Goal: Task Accomplishment & Management: Manage account settings

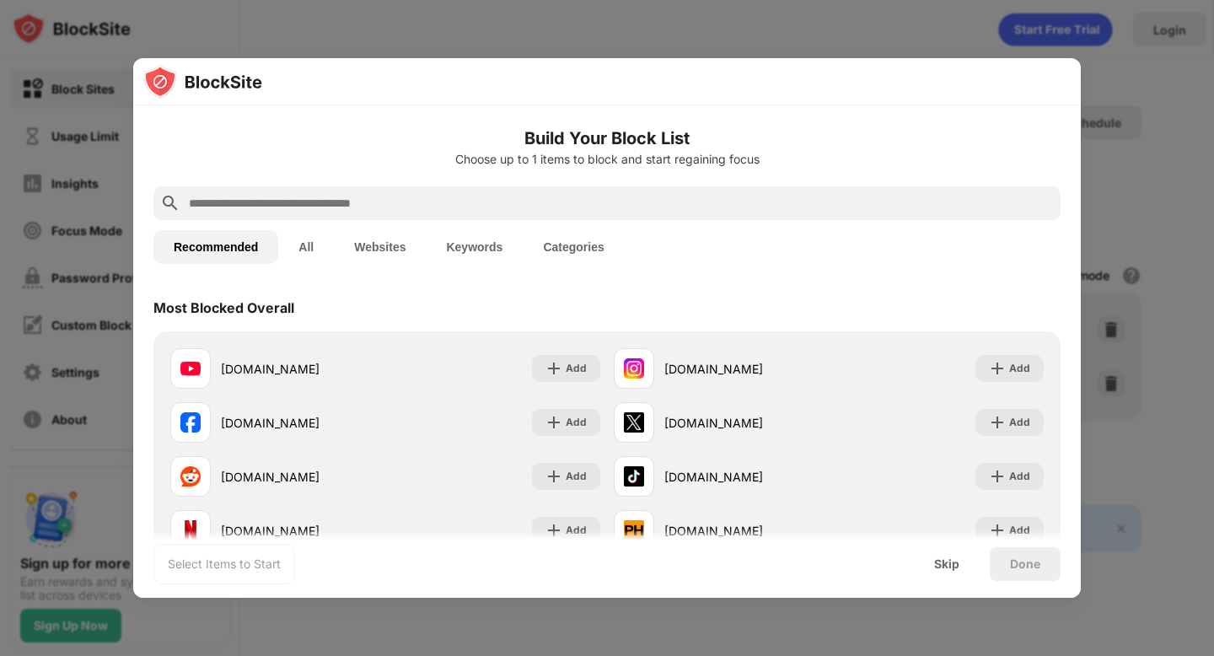
click at [1094, 84] on div at bounding box center [607, 328] width 1214 height 656
click at [944, 578] on div "Skip" at bounding box center [947, 564] width 66 height 34
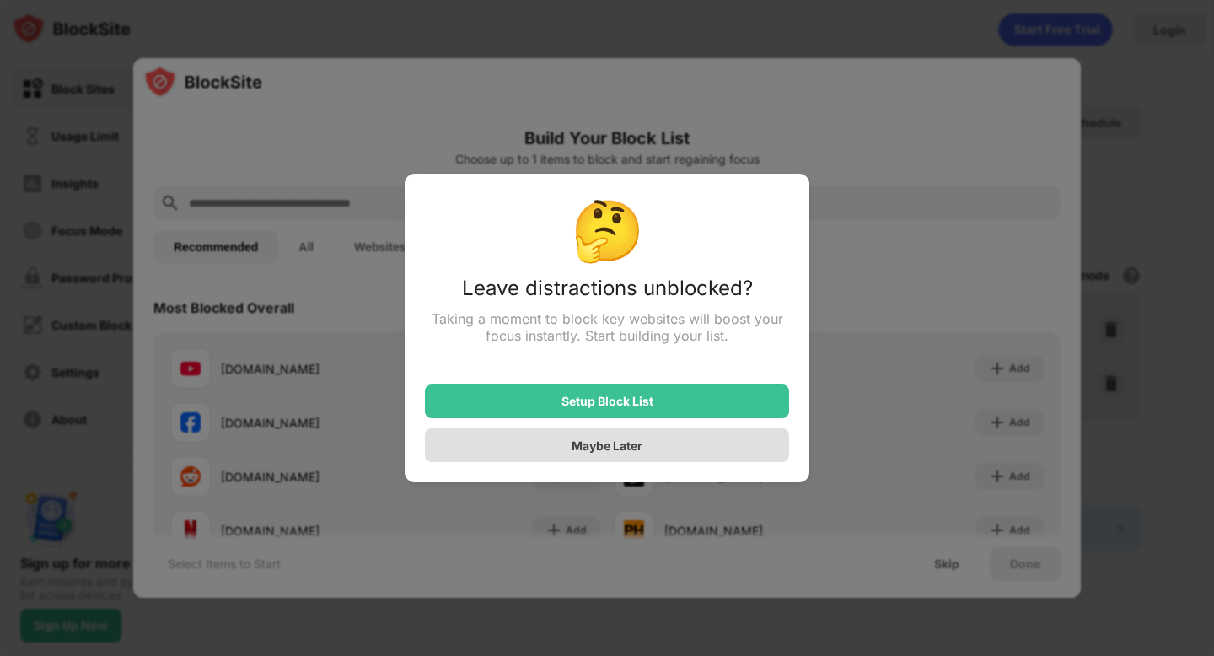
click at [644, 458] on div "Maybe Later" at bounding box center [607, 445] width 364 height 34
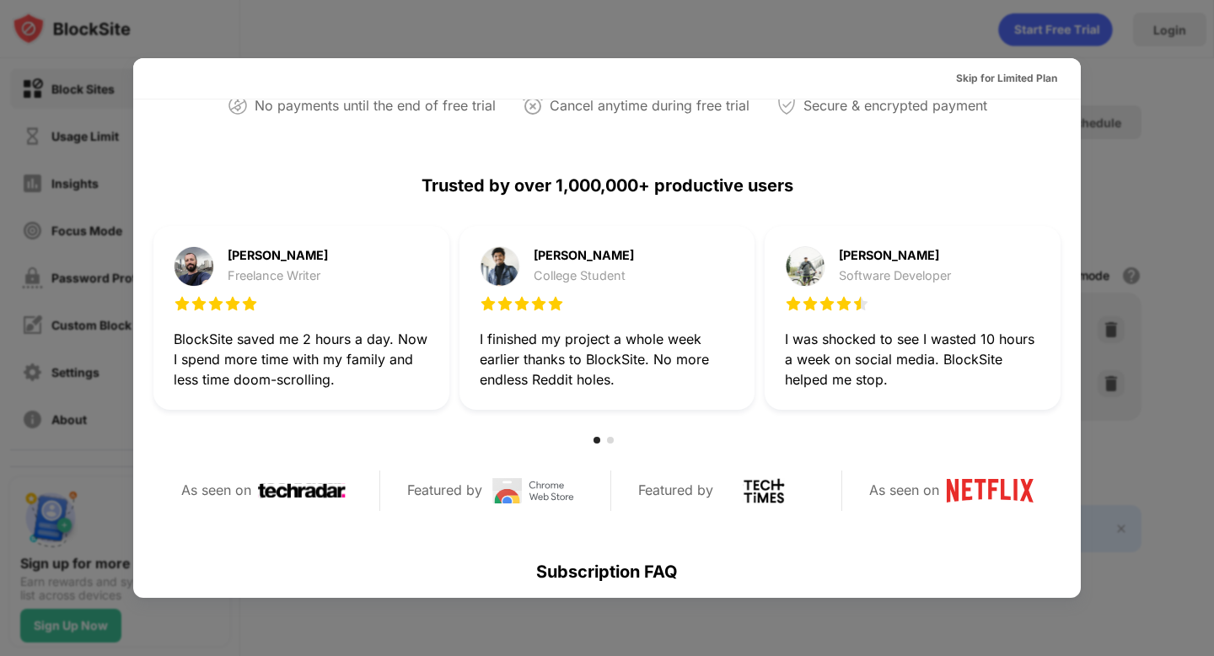
scroll to position [823, 0]
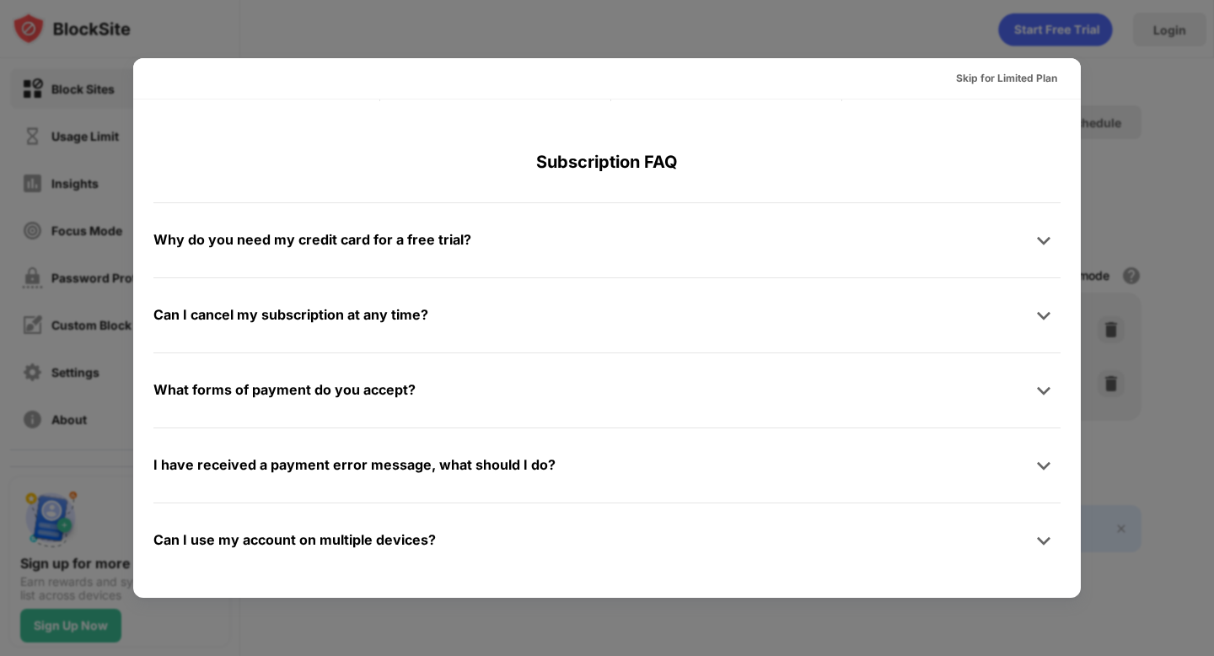
click at [1165, 460] on div at bounding box center [607, 328] width 1214 height 656
click at [1012, 65] on div "Skip for Limited Plan" at bounding box center [1007, 78] width 128 height 27
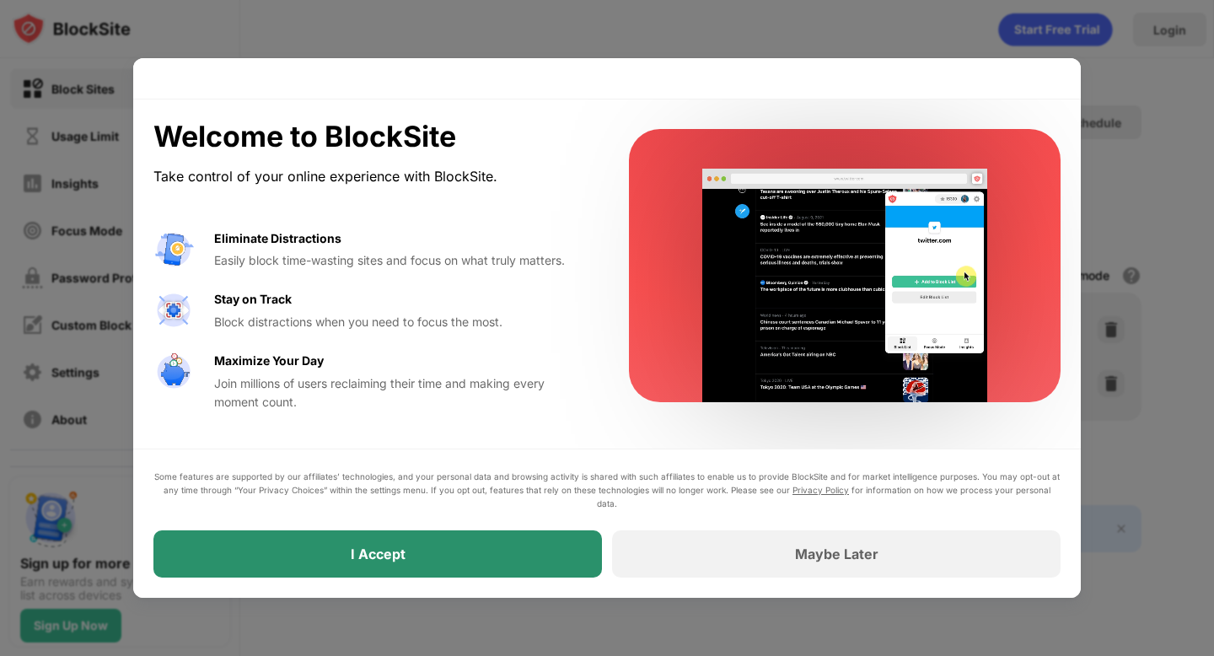
click at [526, 569] on div "I Accept" at bounding box center [377, 553] width 449 height 47
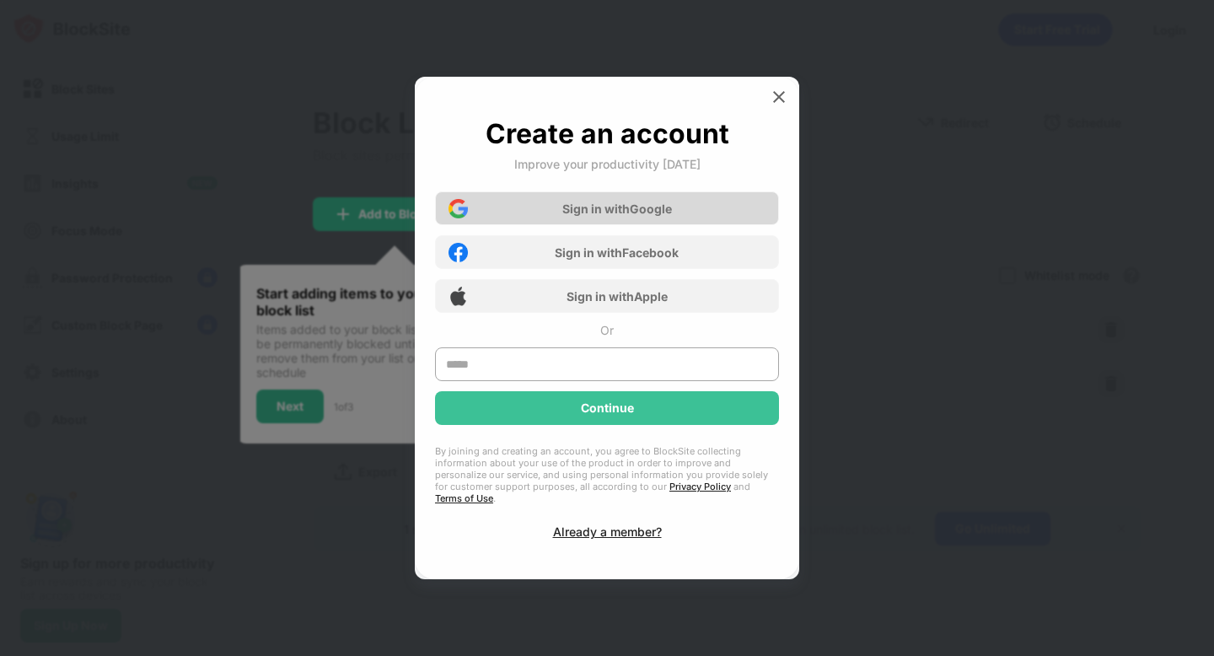
click at [619, 216] on div "Sign in with Google" at bounding box center [617, 209] width 110 height 14
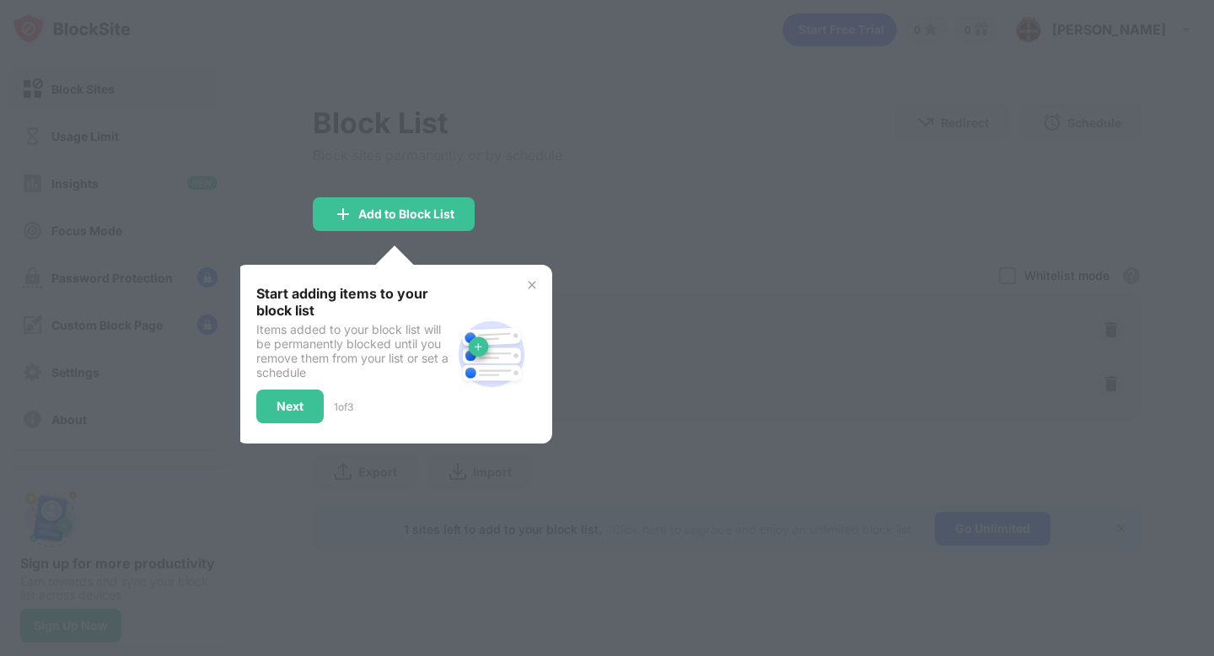
click at [530, 293] on div "Start adding items to your block list Items added to your block list will be pe…" at bounding box center [394, 354] width 276 height 138
click at [534, 282] on img at bounding box center [531, 284] width 13 height 13
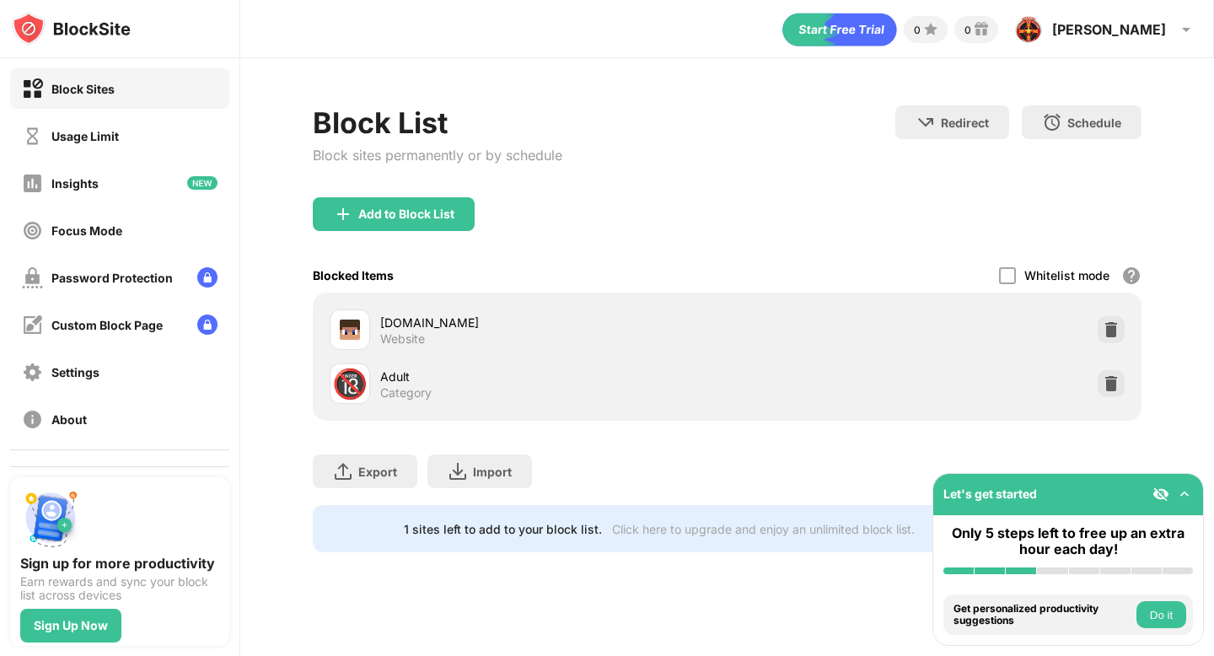
click at [1186, 493] on img at bounding box center [1184, 494] width 17 height 17
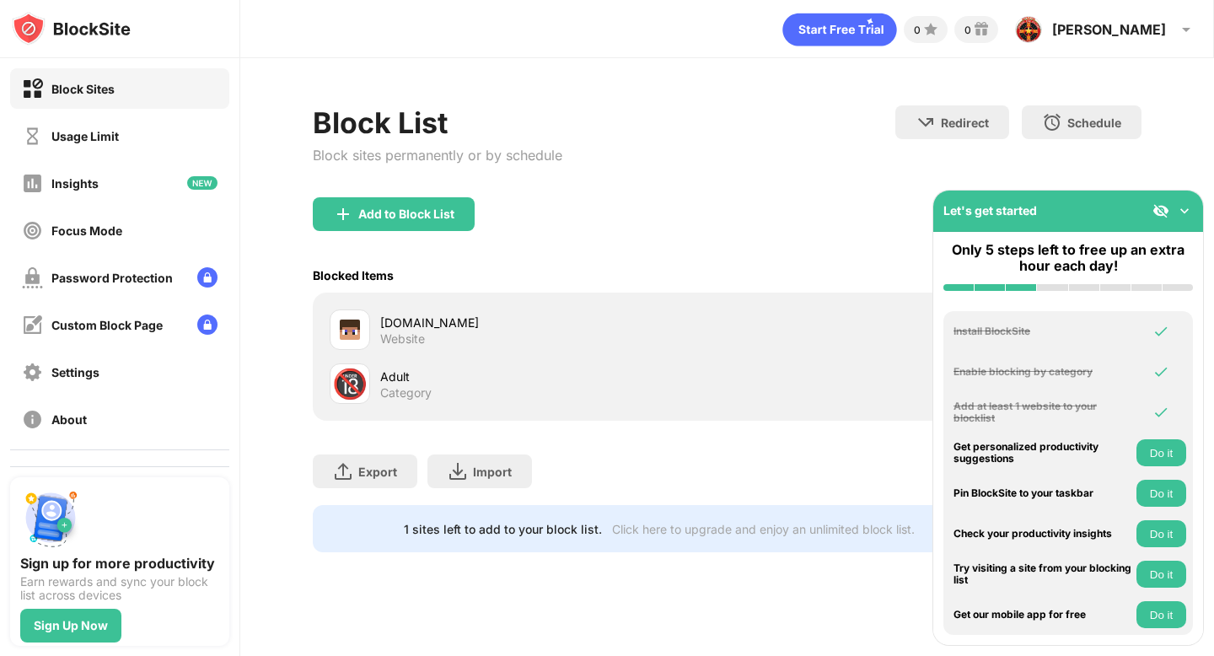
click at [1171, 207] on div at bounding box center [1173, 210] width 40 height 17
click at [1193, 202] on div "Let's get started" at bounding box center [1068, 211] width 270 height 41
click at [1189, 205] on img at bounding box center [1184, 210] width 17 height 17
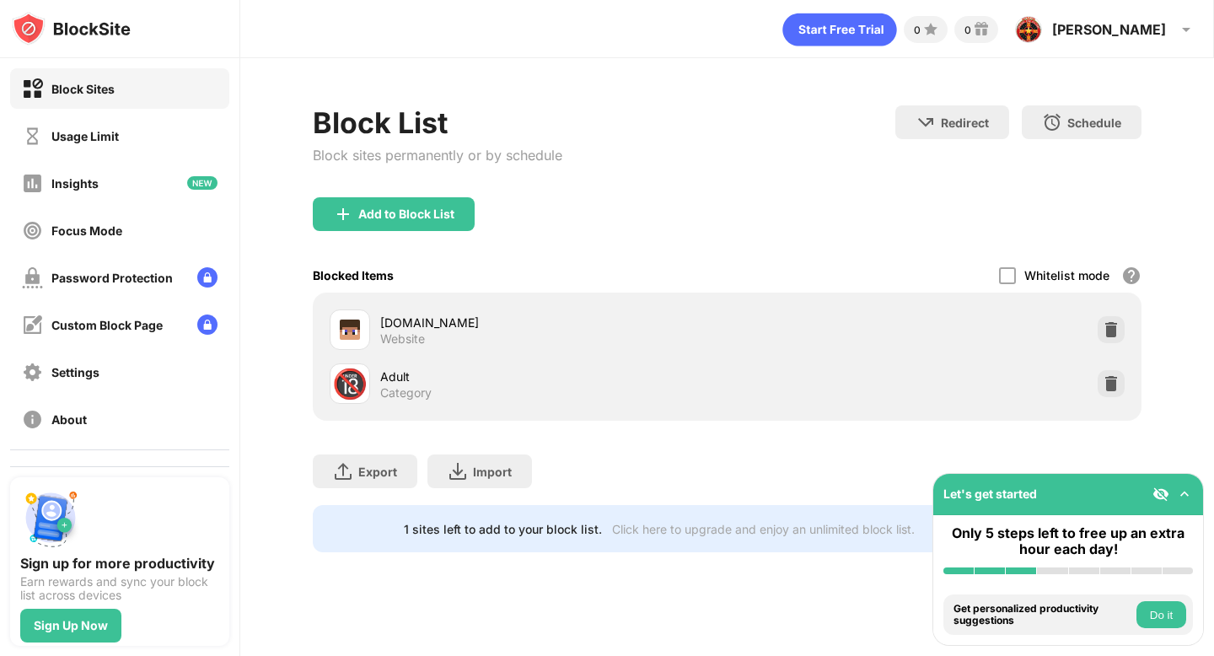
click at [884, 337] on div "[DOMAIN_NAME] Website" at bounding box center [727, 330] width 808 height 54
click at [454, 330] on div "[DOMAIN_NAME] Website" at bounding box center [553, 330] width 347 height 33
click at [397, 323] on div "[DOMAIN_NAME]" at bounding box center [553, 323] width 347 height 18
drag, startPoint x: 752, startPoint y: 274, endPoint x: 515, endPoint y: 264, distance: 237.1
click at [540, 264] on div "Blocked Items Whitelist mode Block all websites except for those in your whitel…" at bounding box center [727, 275] width 828 height 35
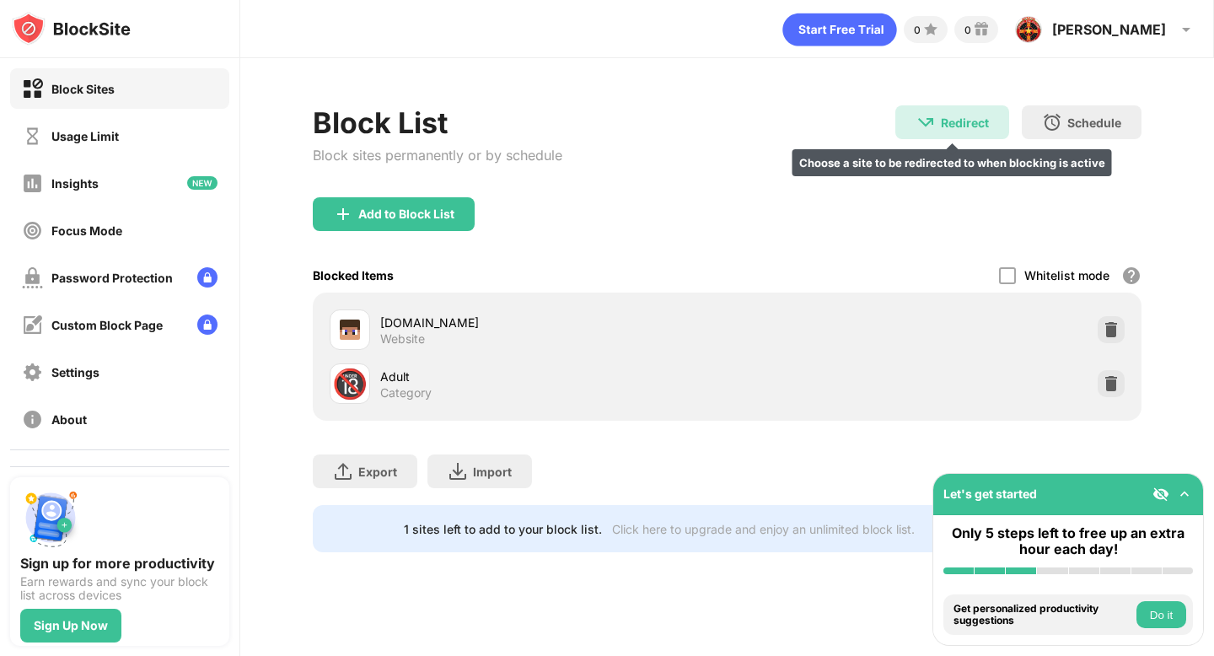
click at [977, 119] on div "Redirect" at bounding box center [965, 123] width 48 height 14
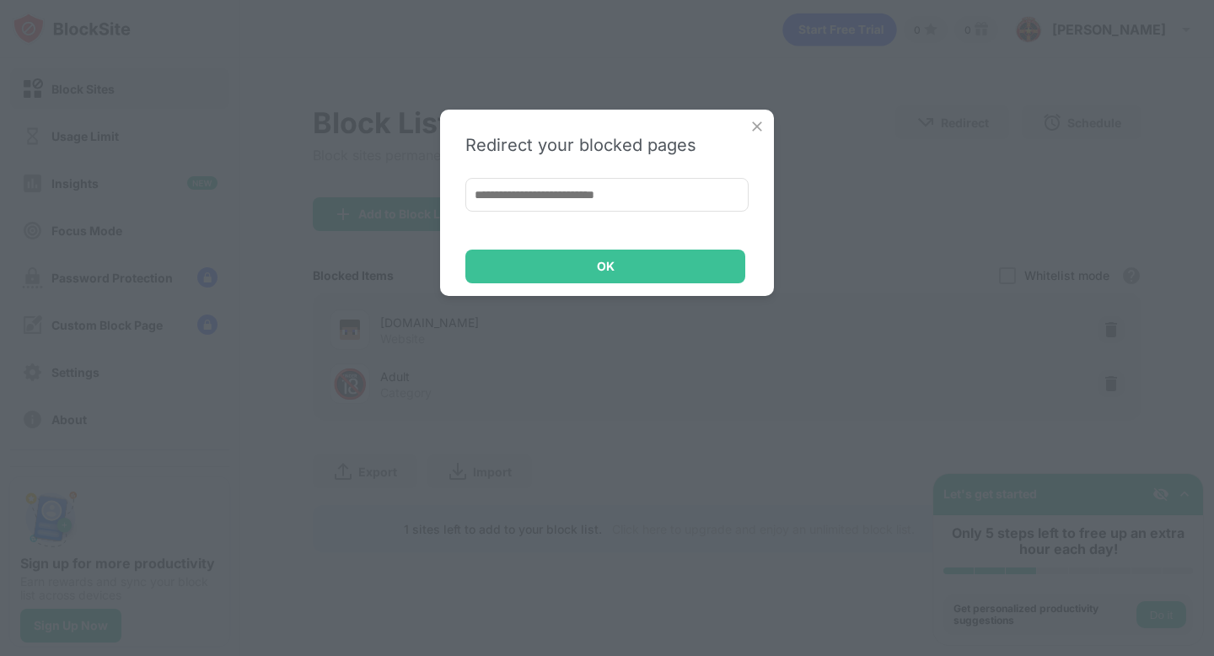
click at [567, 197] on input at bounding box center [606, 195] width 283 height 34
click at [624, 201] on input at bounding box center [606, 195] width 283 height 34
paste input "**********"
type input "**********"
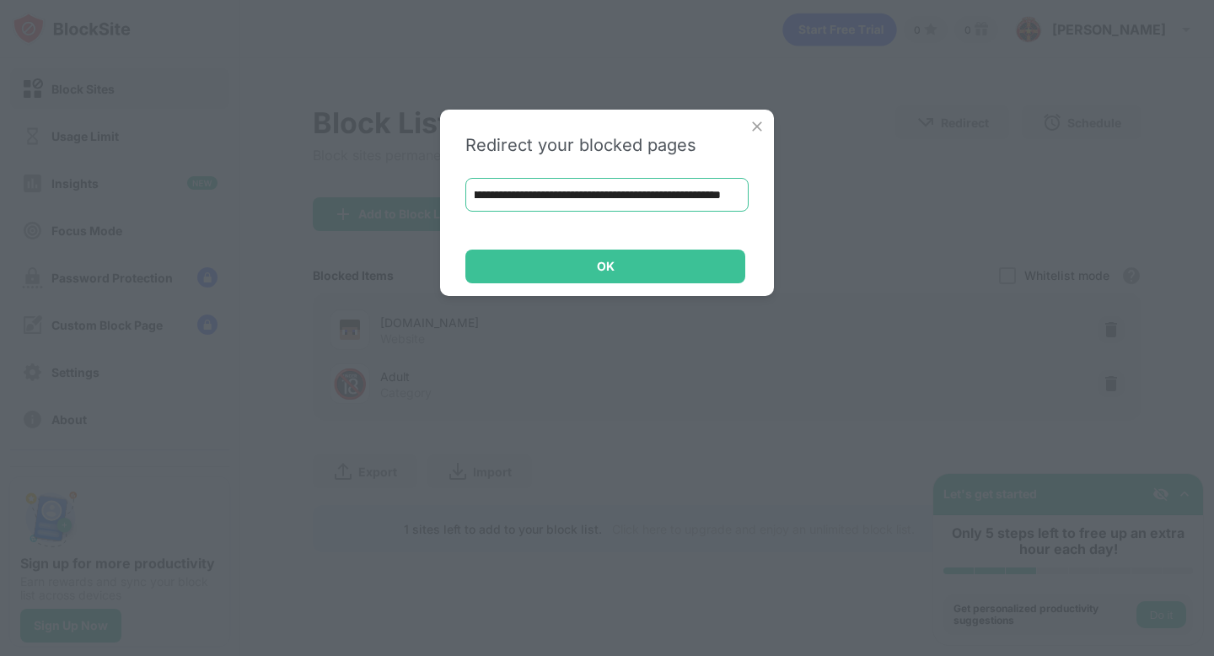
click at [653, 285] on div "**********" at bounding box center [607, 203] width 334 height 186
click at [644, 263] on div "OK" at bounding box center [605, 267] width 280 height 34
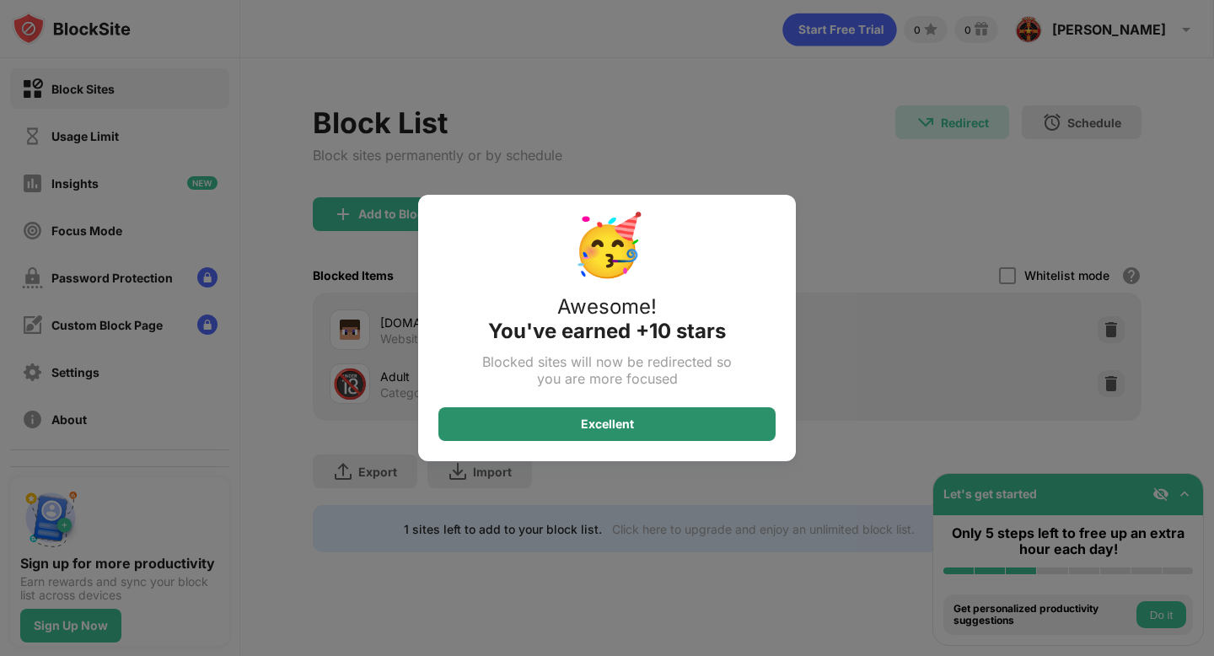
click at [531, 413] on div "Excellent" at bounding box center [606, 424] width 337 height 34
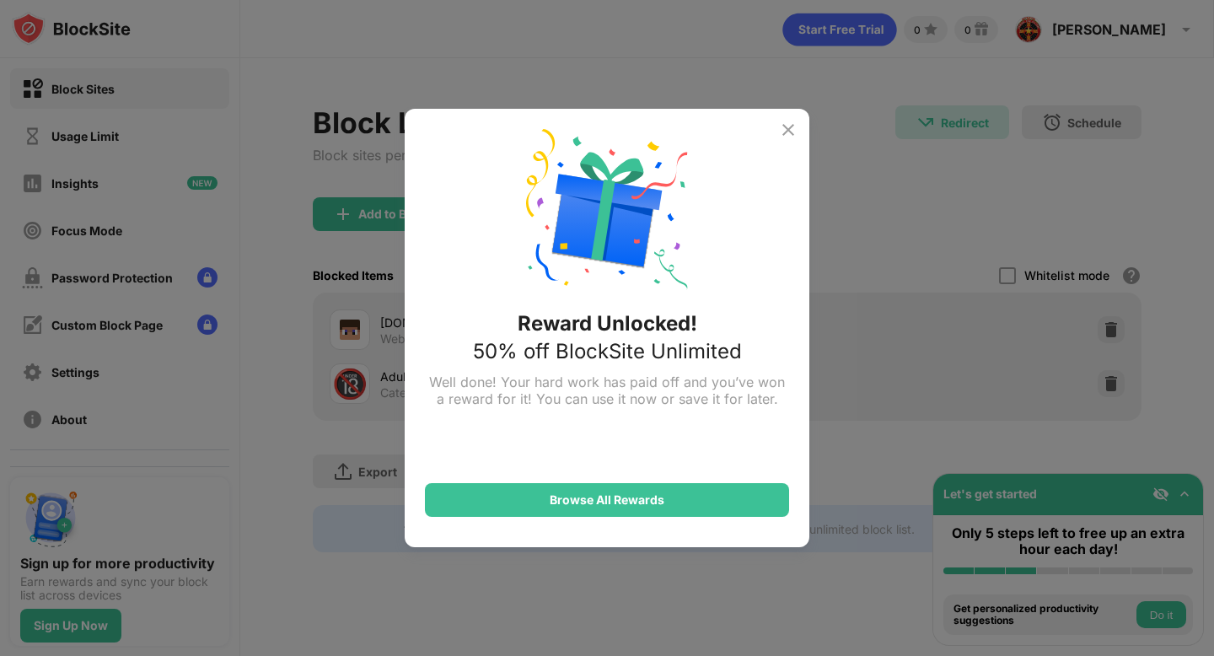
click at [531, 413] on div "Browse All Rewards" at bounding box center [607, 462] width 364 height 110
